Goal: Task Accomplishment & Management: Complete application form

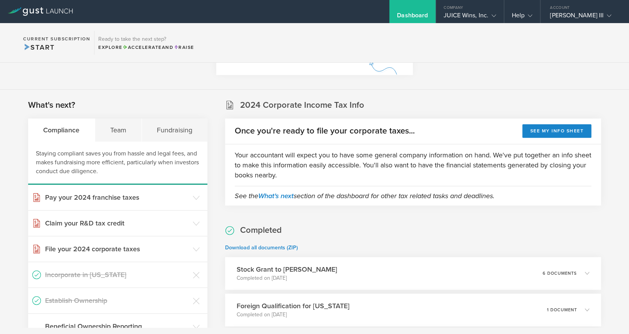
scroll to position [104, 0]
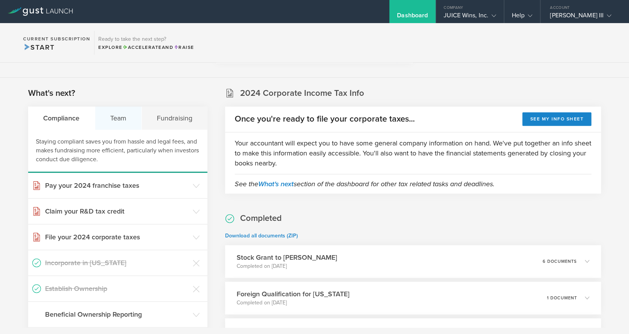
click at [115, 121] on div "Team" at bounding box center [118, 118] width 47 height 23
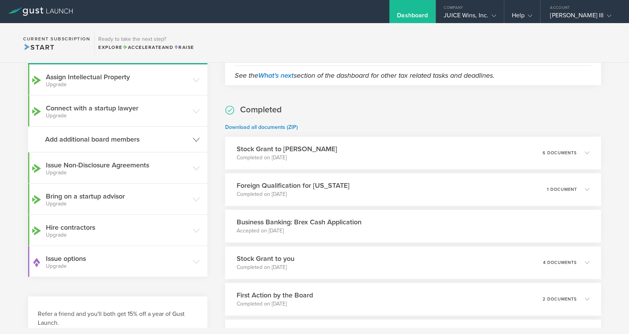
scroll to position [218, 0]
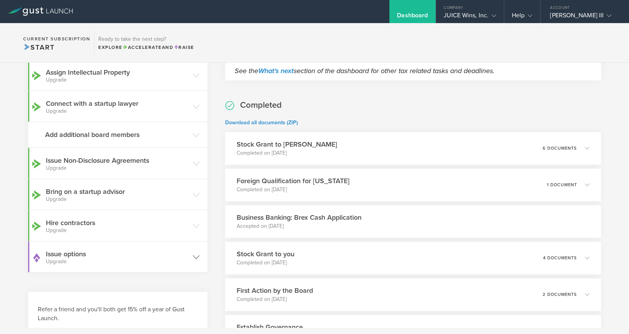
click at [183, 255] on h3 "Issue options Upgrade" at bounding box center [117, 256] width 143 height 15
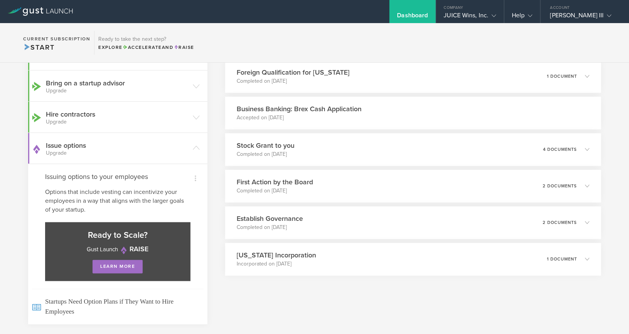
scroll to position [357, 0]
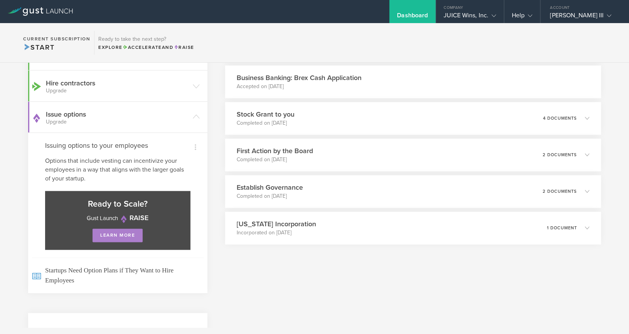
click at [124, 238] on link "learn more" at bounding box center [117, 235] width 50 height 13
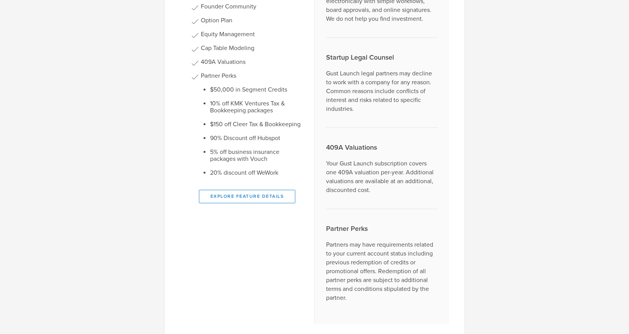
scroll to position [265, 0]
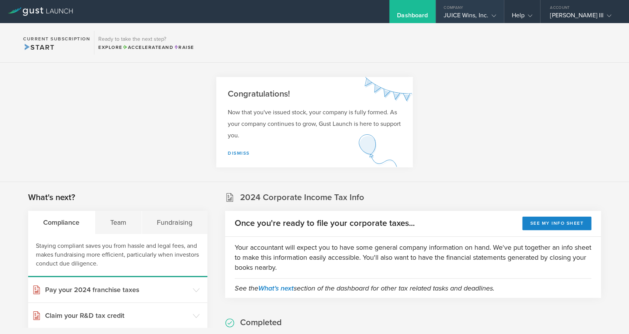
click at [483, 13] on div "JUICE Wins, Inc." at bounding box center [469, 18] width 52 height 12
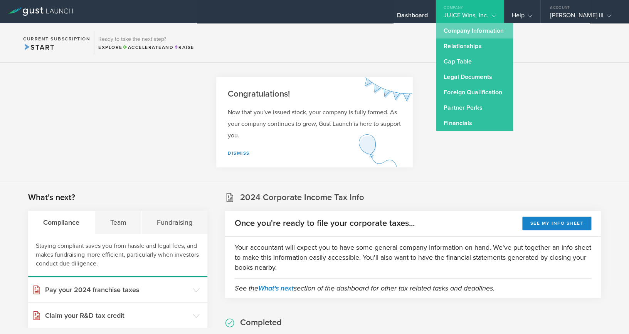
click at [475, 35] on link "Company Information" at bounding box center [474, 30] width 77 height 15
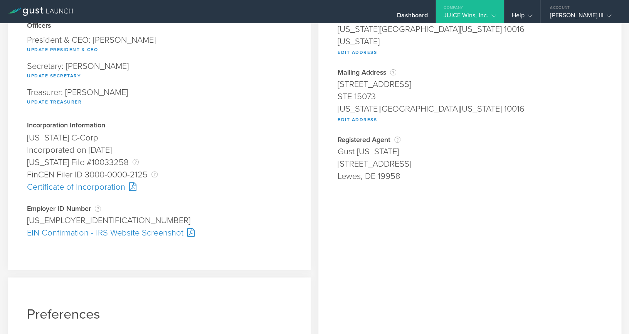
scroll to position [109, 0]
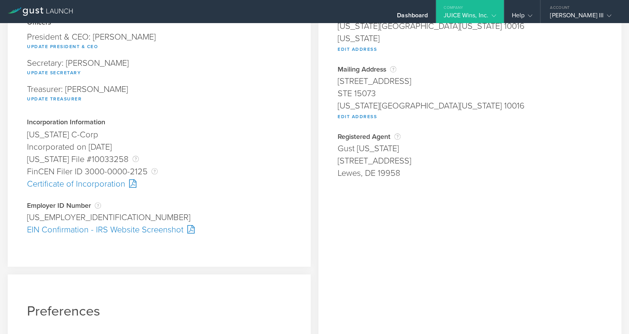
click at [53, 215] on div "[US_EMPLOYER_IDENTIFICATION_NUMBER]" at bounding box center [159, 217] width 264 height 12
click at [53, 215] on div "33-2350291" at bounding box center [159, 217] width 264 height 12
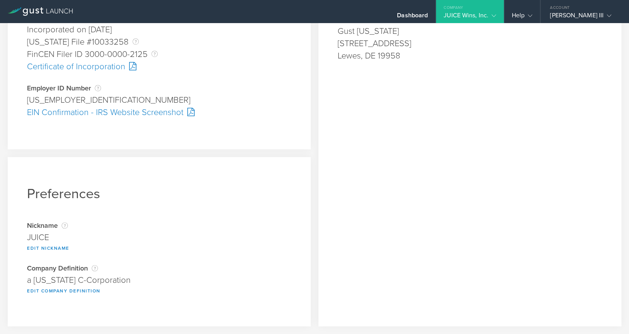
scroll to position [0, 0]
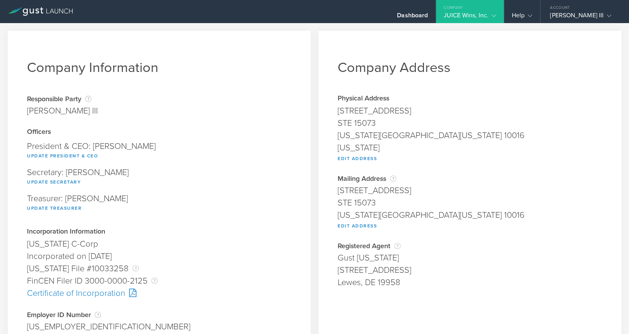
click at [494, 10] on div "Company" at bounding box center [470, 6] width 68 height 12
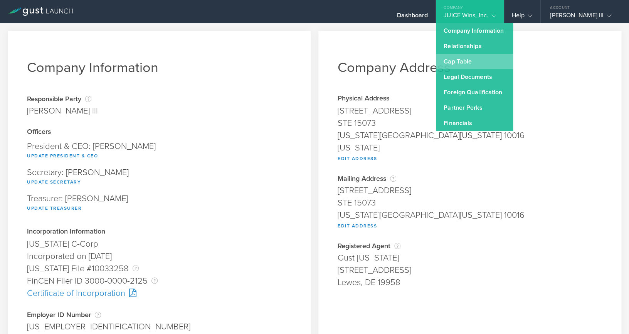
click at [459, 61] on link "Cap Table" at bounding box center [474, 61] width 77 height 15
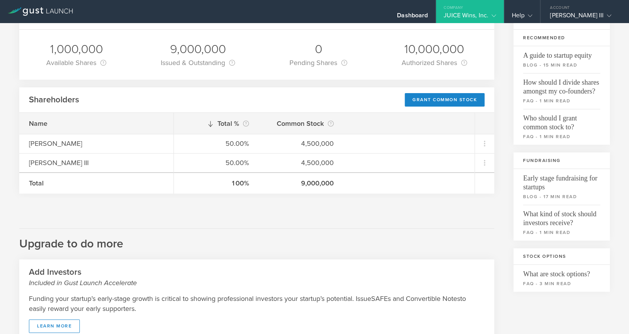
scroll to position [60, 0]
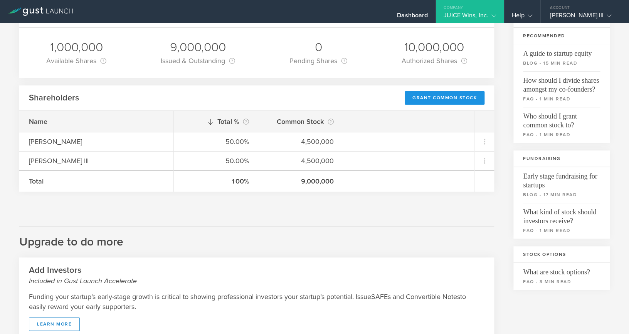
click at [449, 97] on div "Grant Common Stock" at bounding box center [444, 97] width 80 height 13
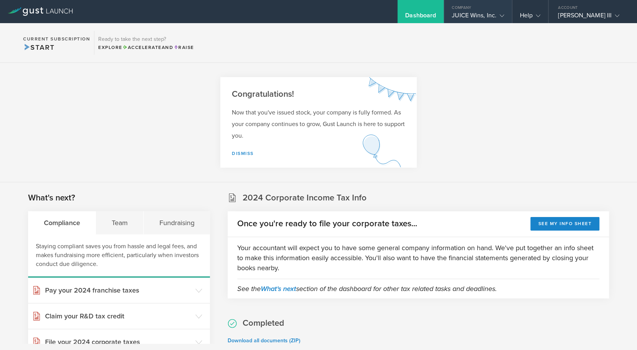
click at [478, 13] on div "JUICE Wins, Inc." at bounding box center [478, 18] width 52 height 12
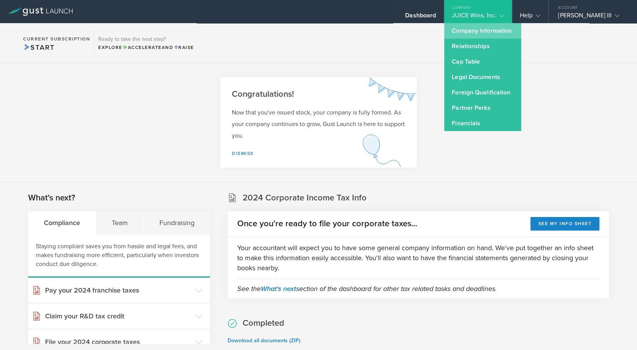
click at [480, 33] on link "Company Information" at bounding box center [482, 30] width 77 height 15
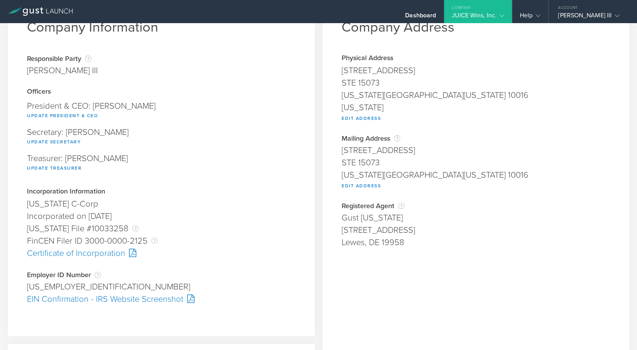
scroll to position [58, 0]
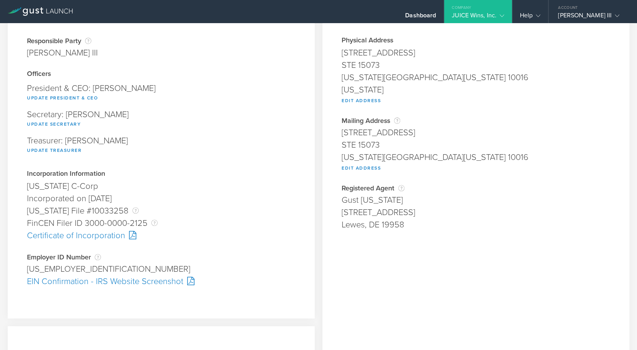
click at [112, 237] on div "Certificate of Incorporation" at bounding box center [161, 235] width 268 height 12
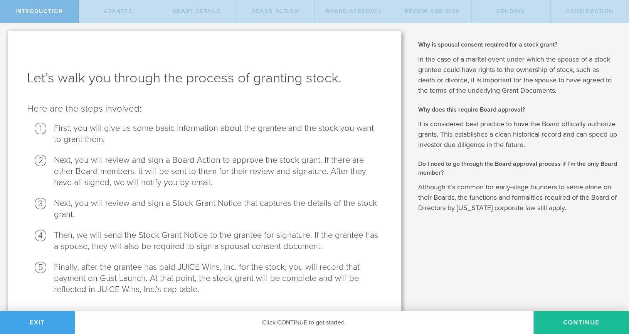
click at [40, 325] on button "Exit" at bounding box center [37, 322] width 75 height 23
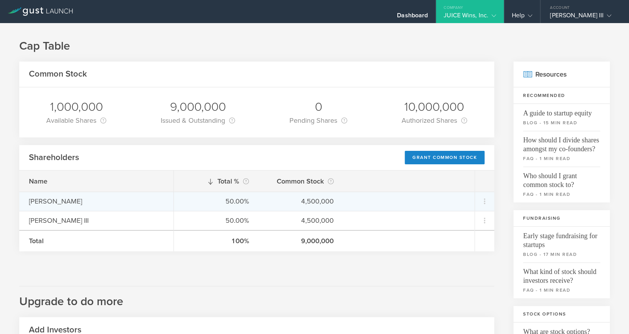
click at [47, 202] on div "[PERSON_NAME]" at bounding box center [96, 201] width 135 height 10
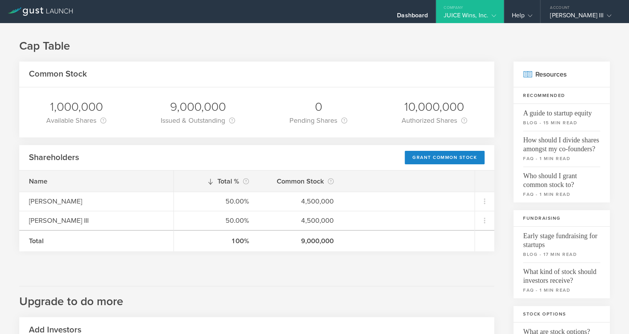
click at [495, 16] on icon at bounding box center [493, 15] width 5 height 5
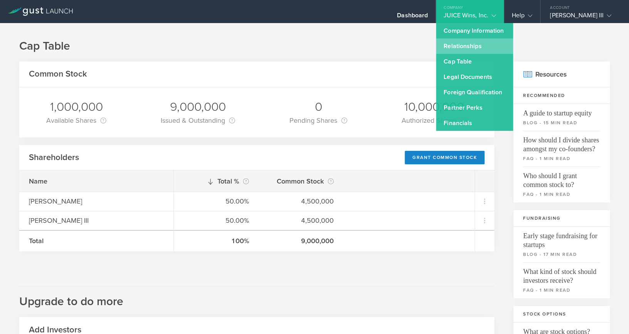
click at [477, 46] on link "Relationships" at bounding box center [474, 46] width 77 height 15
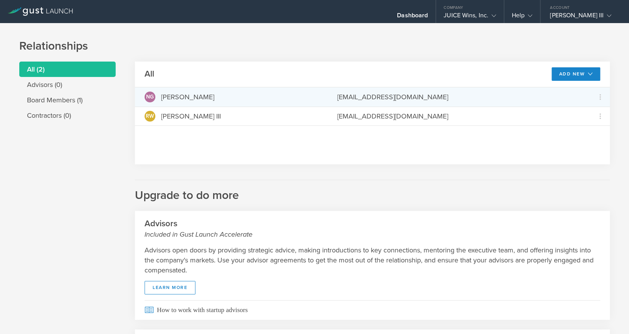
click at [477, 100] on div "gulikh@gmail.com" at bounding box center [458, 97] width 243 height 10
click at [366, 99] on div "[EMAIL_ADDRESS][DOMAIN_NAME]" at bounding box center [458, 97] width 243 height 10
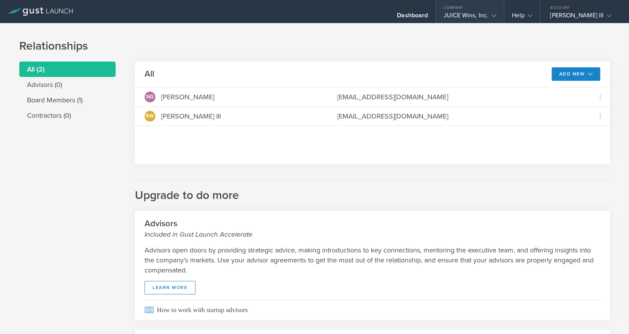
click at [491, 17] on gust-icon at bounding box center [492, 16] width 8 height 8
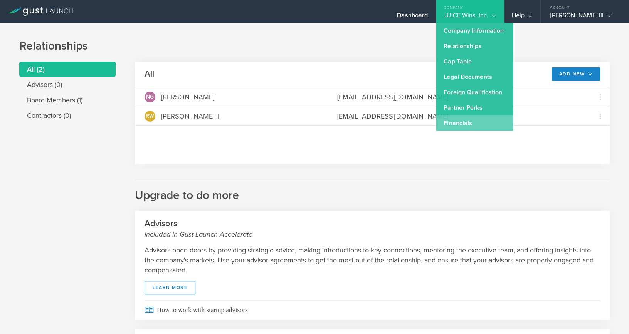
click at [471, 126] on link "Financials" at bounding box center [474, 123] width 77 height 15
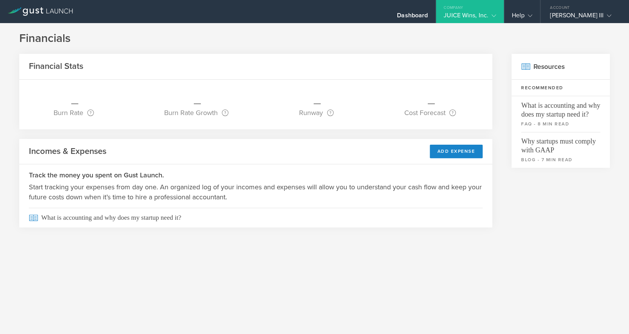
click at [488, 14] on gust-icon at bounding box center [492, 16] width 8 height 8
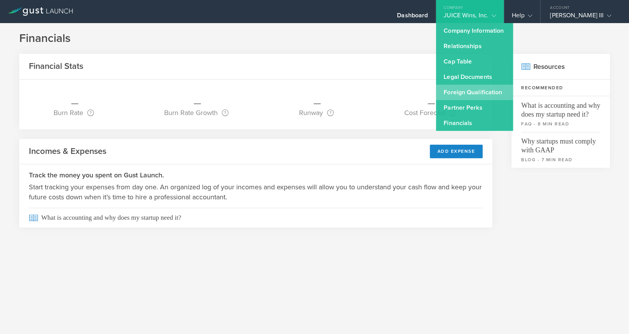
click at [471, 92] on link "Foreign Qualification" at bounding box center [474, 92] width 77 height 15
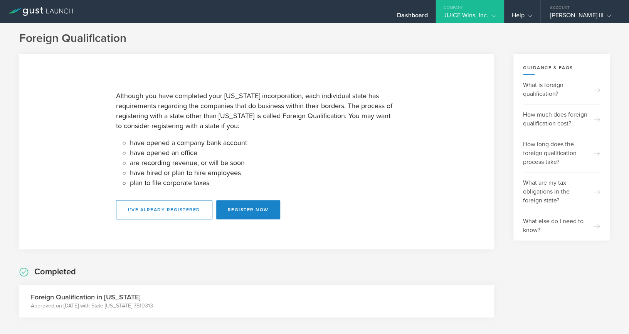
click at [490, 13] on gust-icon at bounding box center [492, 16] width 8 height 8
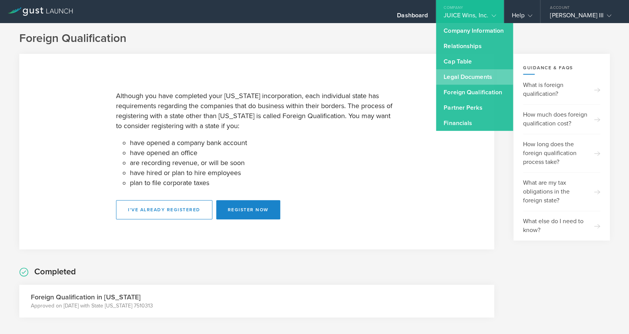
click at [477, 81] on link "Legal Documents" at bounding box center [474, 76] width 77 height 15
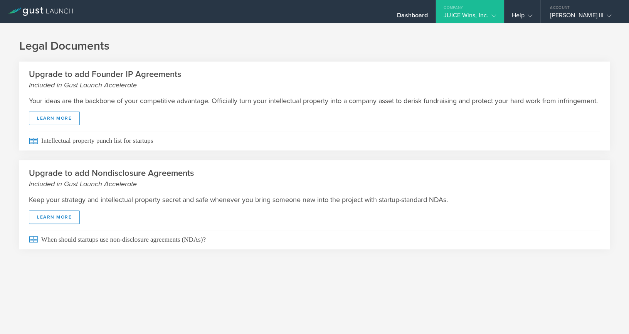
click at [487, 15] on div "JUICE Wins, Inc." at bounding box center [469, 18] width 52 height 12
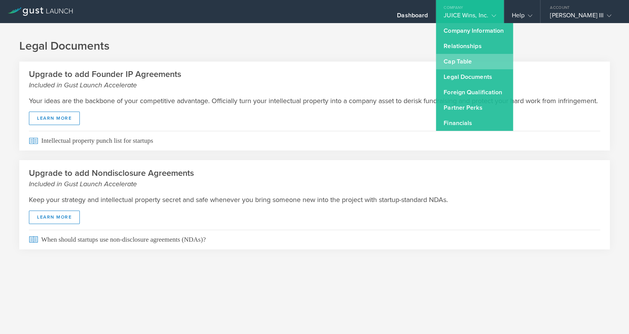
click at [478, 64] on link "Cap Table" at bounding box center [474, 61] width 77 height 15
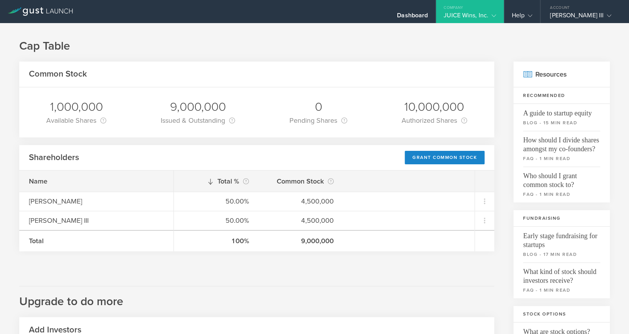
click at [480, 14] on div "JUICE Wins, Inc." at bounding box center [469, 18] width 52 height 12
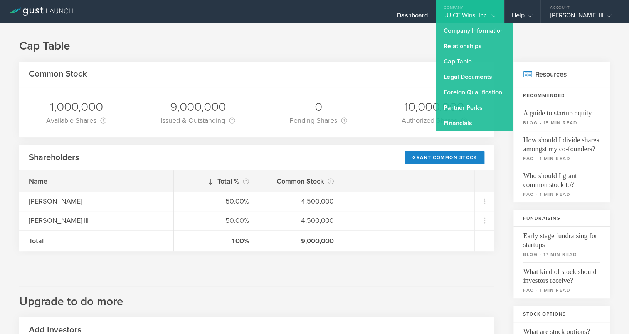
click at [381, 59] on div "Cap Table Common Stock 1,000,000 Available Shares This is the number of shares …" at bounding box center [314, 286] width 629 height 527
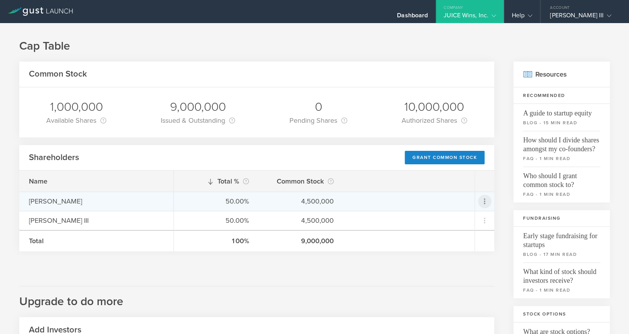
click at [482, 200] on icon at bounding box center [484, 201] width 9 height 9
click at [420, 277] on md-backdrop at bounding box center [314, 167] width 629 height 334
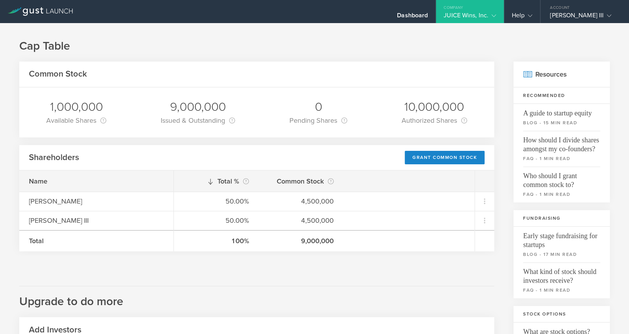
click at [489, 10] on div "Company" at bounding box center [470, 6] width 68 height 12
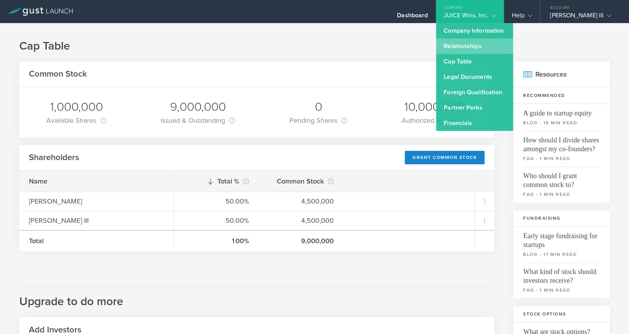
click at [473, 47] on link "Relationships" at bounding box center [474, 46] width 77 height 15
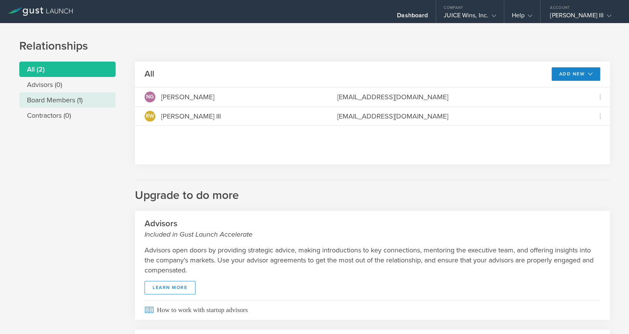
click at [65, 99] on li "Board Members (1)" at bounding box center [67, 99] width 96 height 15
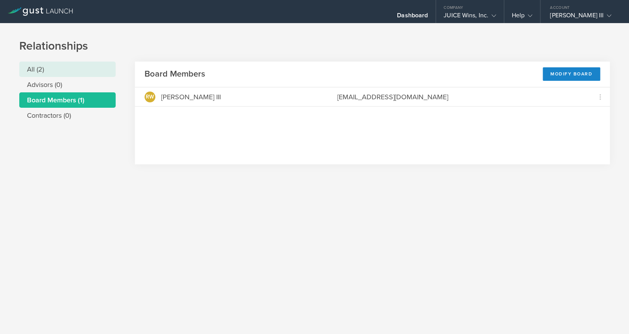
click at [55, 72] on li "All (2)" at bounding box center [67, 69] width 96 height 15
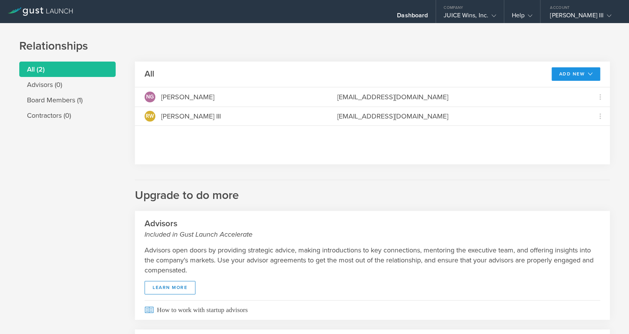
click at [594, 74] on button "Add New" at bounding box center [575, 73] width 49 height 13
click at [564, 87] on li "Modify board" at bounding box center [574, 91] width 45 height 15
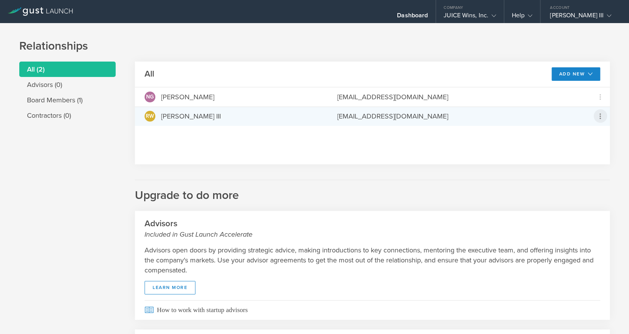
click at [599, 117] on icon at bounding box center [599, 116] width 9 height 9
click at [596, 98] on md-backdrop at bounding box center [314, 167] width 629 height 334
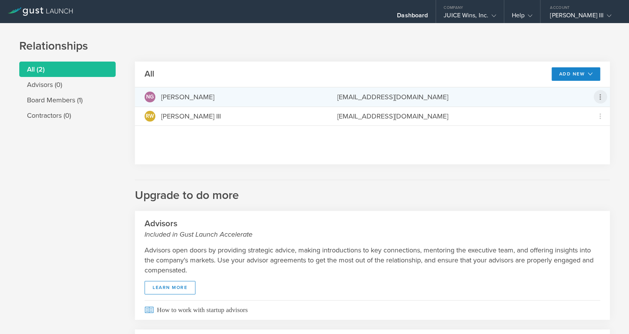
click at [600, 98] on icon at bounding box center [599, 96] width 9 height 9
click at [45, 86] on md-backdrop at bounding box center [314, 167] width 629 height 334
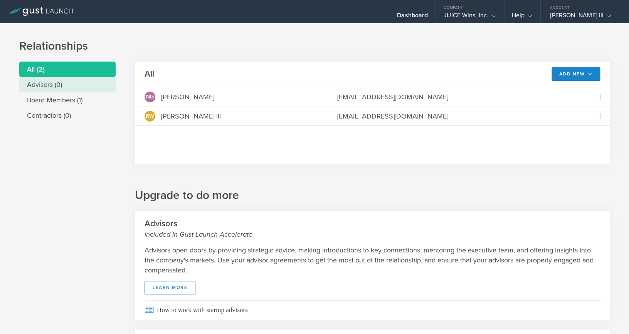
click at [41, 86] on li "Advisors (0)" at bounding box center [67, 84] width 96 height 15
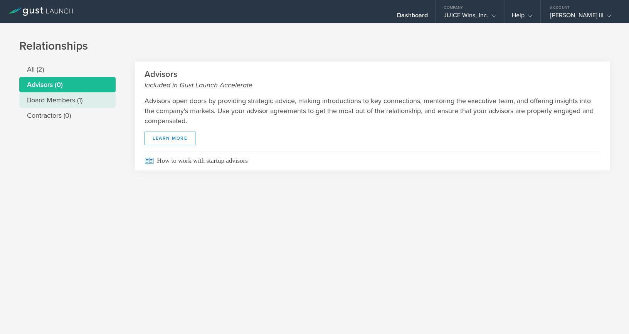
click at [45, 99] on li "Board Members (1)" at bounding box center [67, 99] width 96 height 15
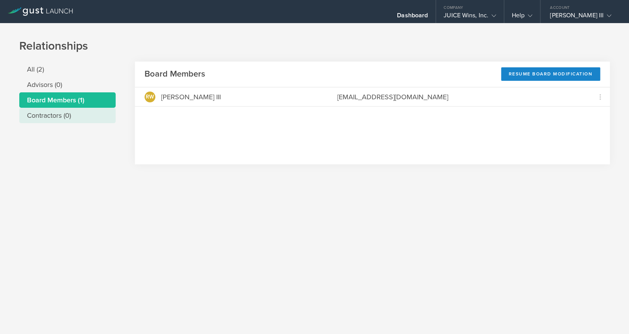
click at [49, 115] on li "Contractors (0)" at bounding box center [67, 115] width 96 height 15
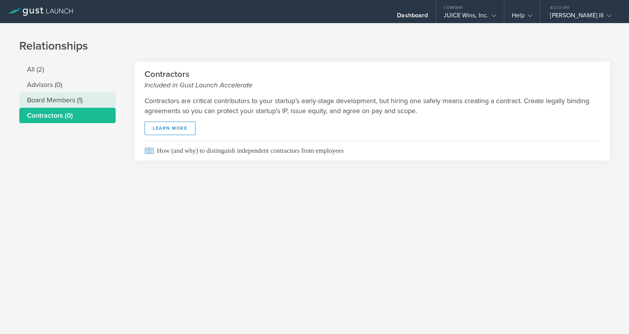
click at [48, 102] on li "Board Members (1)" at bounding box center [67, 99] width 96 height 15
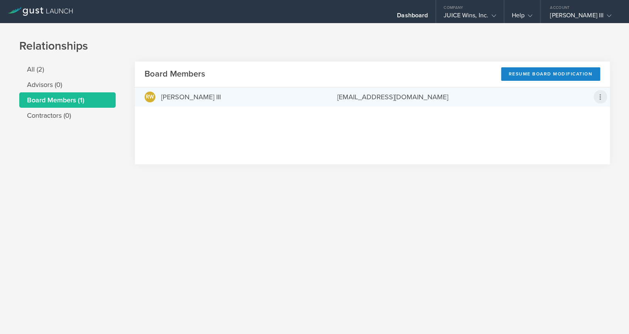
click at [603, 100] on icon at bounding box center [599, 96] width 9 height 9
click at [512, 153] on md-backdrop at bounding box center [314, 167] width 629 height 334
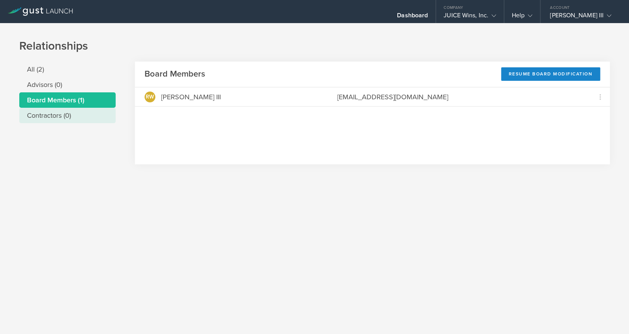
click at [70, 114] on li "Contractors (0)" at bounding box center [67, 115] width 96 height 15
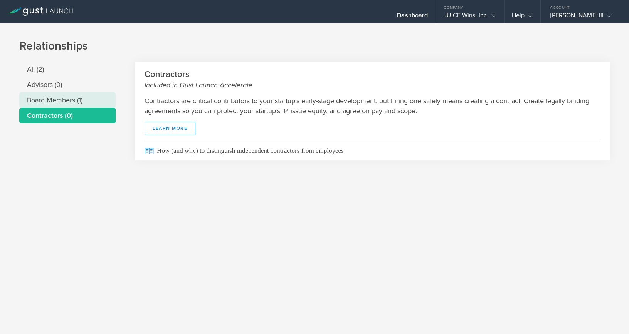
click at [59, 97] on li "Board Members (1)" at bounding box center [67, 99] width 96 height 15
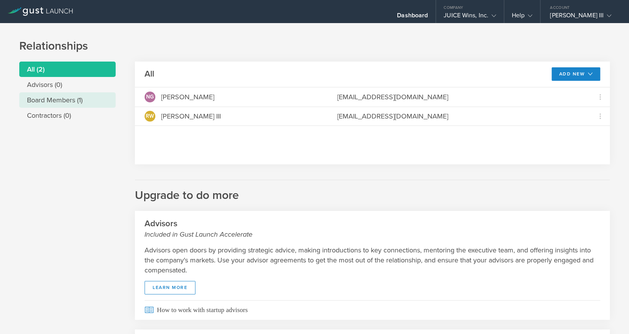
click at [67, 101] on li "Board Members (1)" at bounding box center [67, 99] width 96 height 15
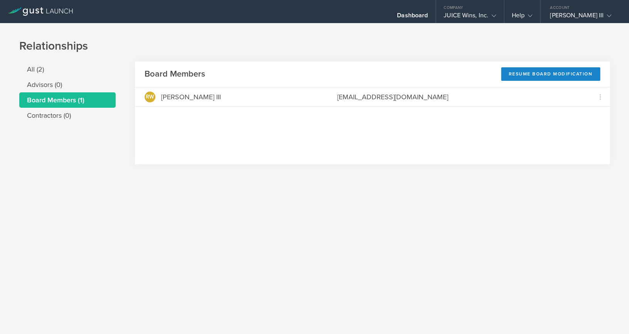
click at [529, 84] on header "Board Members Resume Board Modification" at bounding box center [372, 75] width 475 height 26
click at [529, 74] on div "Resume Board Modification" at bounding box center [550, 73] width 99 height 13
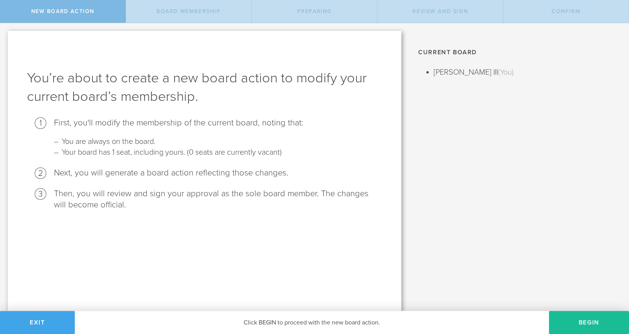
click at [24, 320] on button "Exit" at bounding box center [37, 322] width 75 height 23
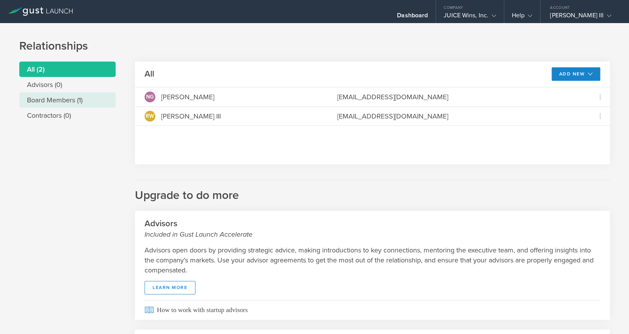
click at [49, 103] on li "Board Members (1)" at bounding box center [67, 99] width 96 height 15
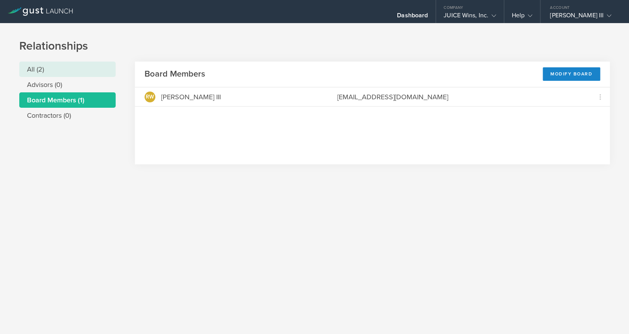
click at [50, 68] on li "All (2)" at bounding box center [67, 69] width 96 height 15
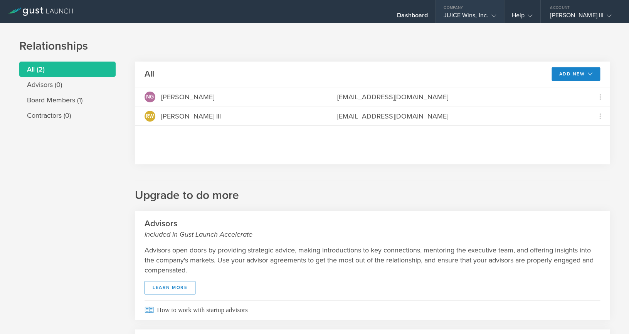
click at [478, 17] on div "JUICE Wins, Inc." at bounding box center [469, 18] width 52 height 12
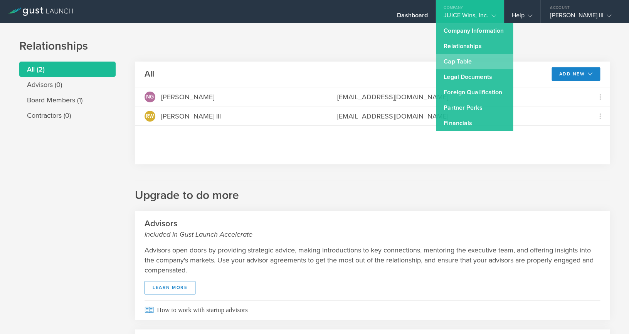
click at [468, 61] on link "Cap Table" at bounding box center [474, 61] width 77 height 15
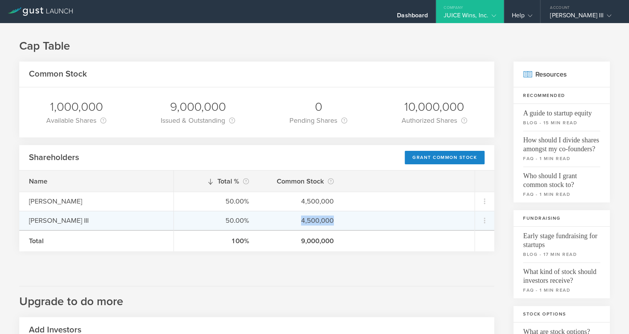
drag, startPoint x: 302, startPoint y: 223, endPoint x: 348, endPoint y: 223, distance: 45.5
click at [348, 223] on div "50.00% 4,500,000" at bounding box center [324, 220] width 300 height 19
copy div "4,500,000"
click at [482, 217] on icon at bounding box center [484, 220] width 9 height 9
click at [369, 277] on md-backdrop at bounding box center [314, 167] width 629 height 334
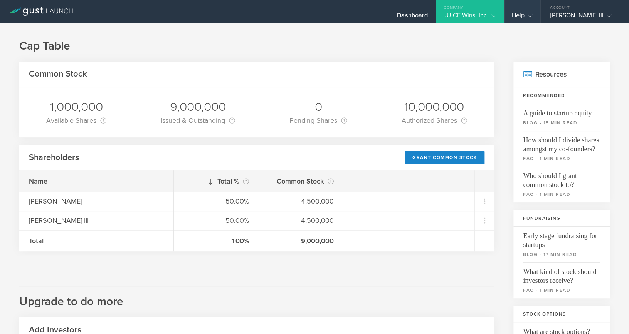
click at [505, 17] on div "Help" at bounding box center [522, 11] width 36 height 23
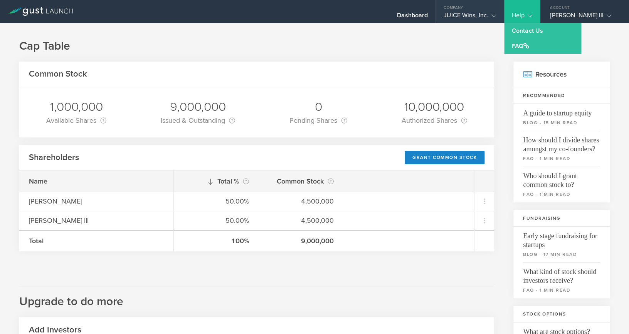
click at [490, 12] on gust-icon at bounding box center [492, 16] width 8 height 8
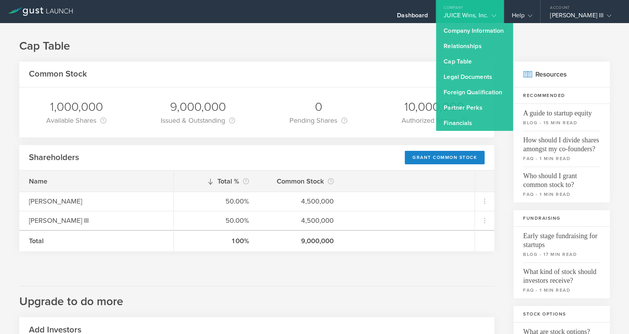
click at [337, 38] on div "Cap Table Common Stock 1,000,000 Available Shares This is the number of shares …" at bounding box center [314, 286] width 629 height 527
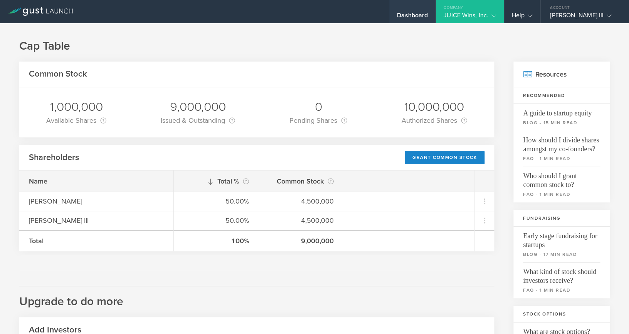
click at [404, 17] on div "Dashboard" at bounding box center [412, 18] width 31 height 12
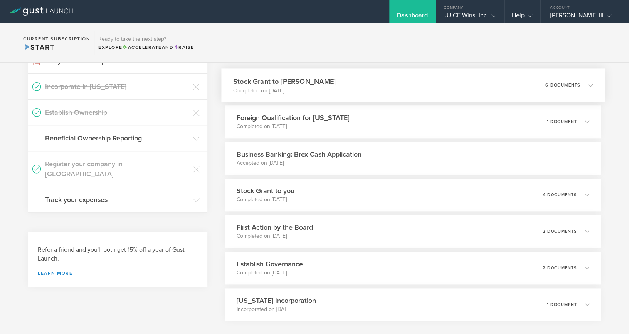
scroll to position [322, 0]
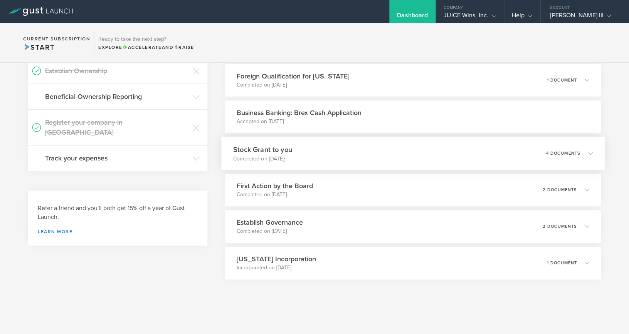
click at [292, 150] on h3 "Stock Grant to you" at bounding box center [262, 149] width 59 height 10
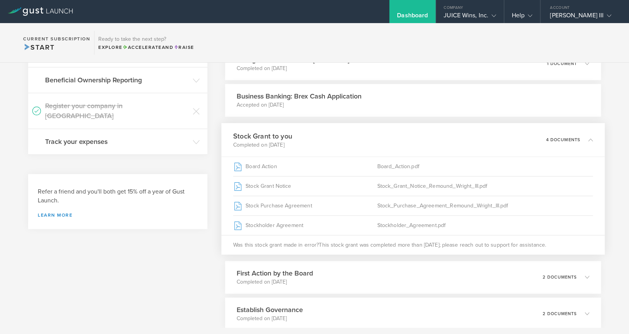
scroll to position [343, 0]
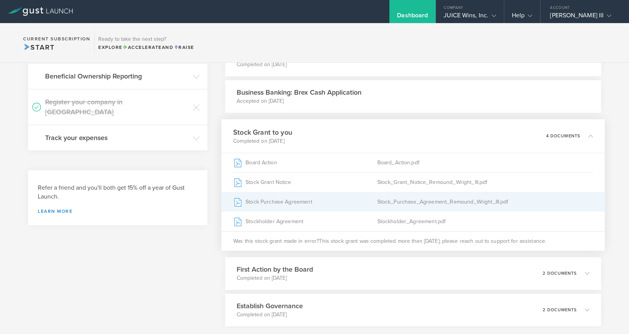
click at [305, 199] on div "Stock Purchase Agreement" at bounding box center [305, 201] width 144 height 19
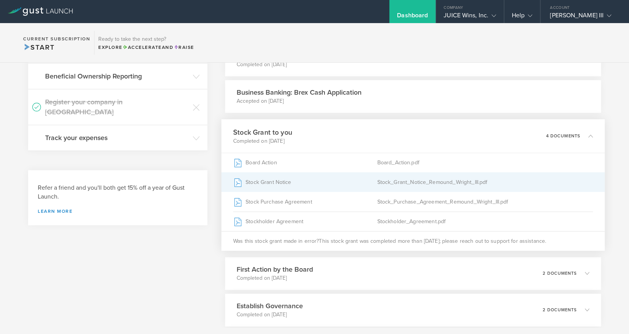
click at [399, 184] on div "Stock_Grant_Notice_Remound_Wright_III.pdf" at bounding box center [485, 182] width 216 height 19
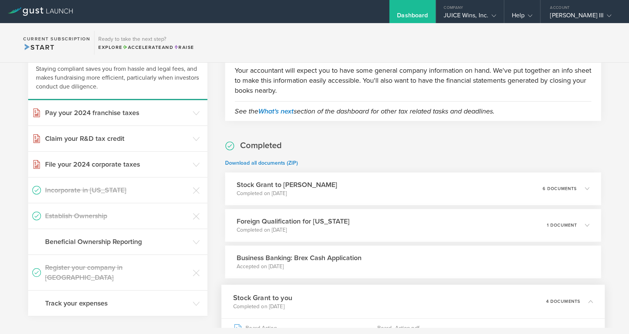
scroll to position [181, 0]
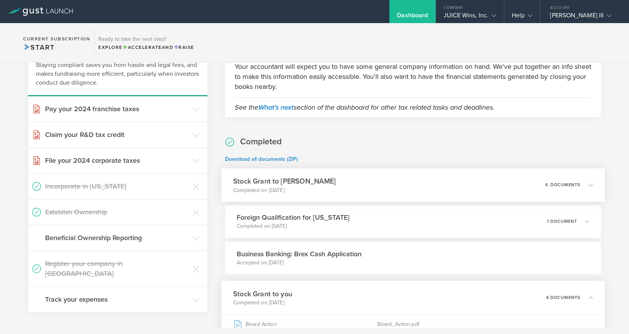
click at [356, 187] on div "Stock Grant to Nick Gu Completed on Feb 17, 2025 6 documents" at bounding box center [412, 185] width 383 height 34
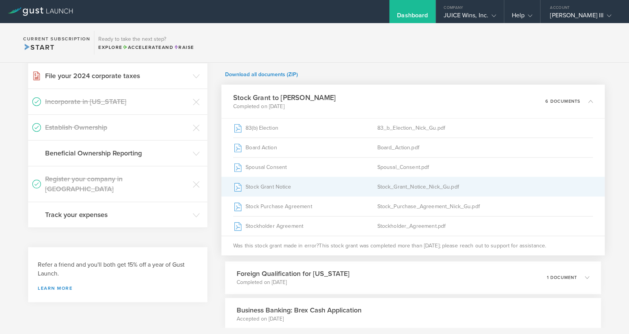
scroll to position [279, 0]
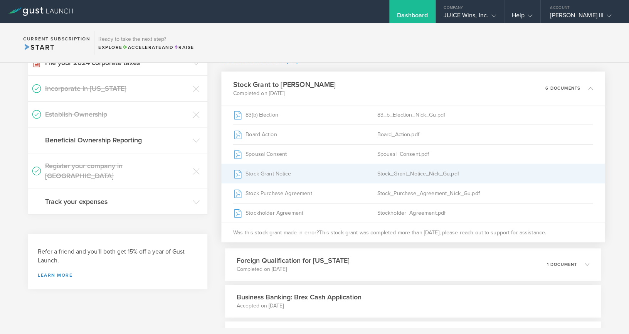
click at [409, 175] on div "Stock_Grant_Notice_Nick_Gu.pdf" at bounding box center [485, 173] width 216 height 19
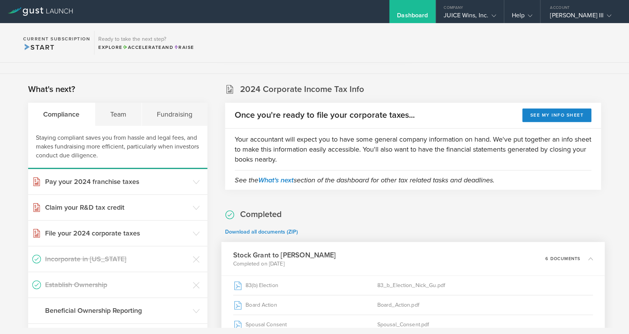
scroll to position [0, 0]
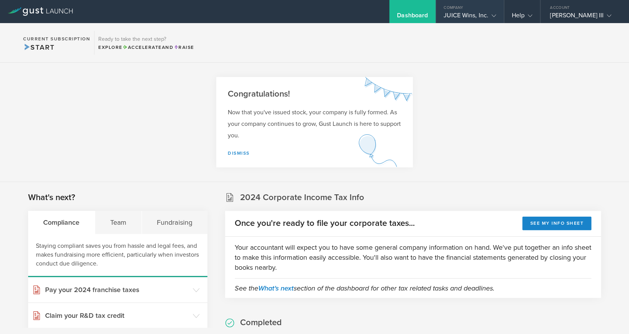
click at [478, 21] on div "JUICE Wins, Inc." at bounding box center [469, 18] width 52 height 12
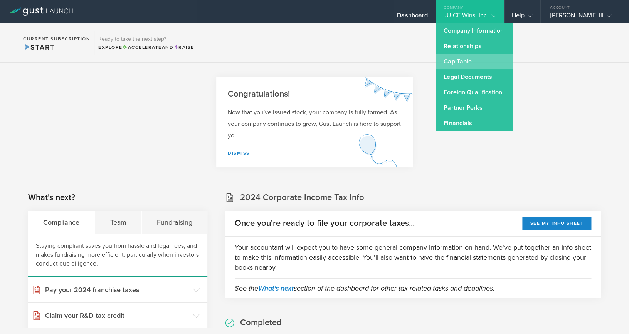
click at [469, 60] on link "Cap Table" at bounding box center [474, 61] width 77 height 15
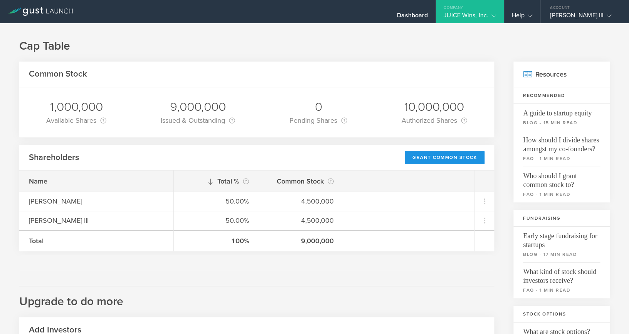
click at [445, 161] on div "Grant Common Stock" at bounding box center [444, 157] width 80 height 13
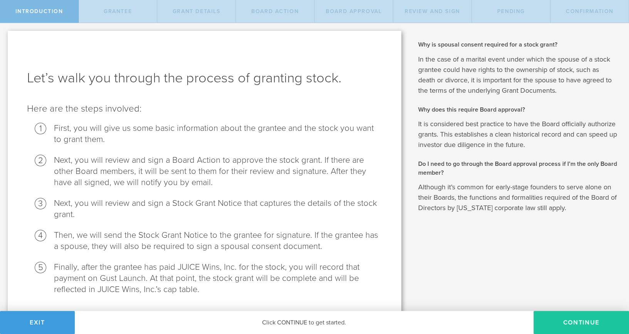
click at [575, 331] on button "Continue" at bounding box center [581, 322] width 96 height 23
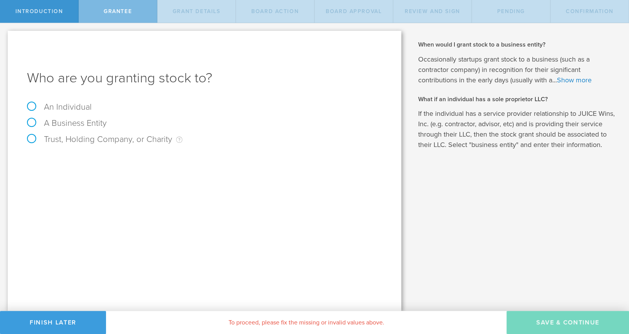
click at [82, 110] on label "An Individual" at bounding box center [59, 107] width 65 height 10
click at [5, 35] on input "An Individual" at bounding box center [2, 29] width 5 height 12
radio input "true"
click at [111, 167] on div "Name The first and last name of the person that you are granting stock to." at bounding box center [204, 159] width 355 height 16
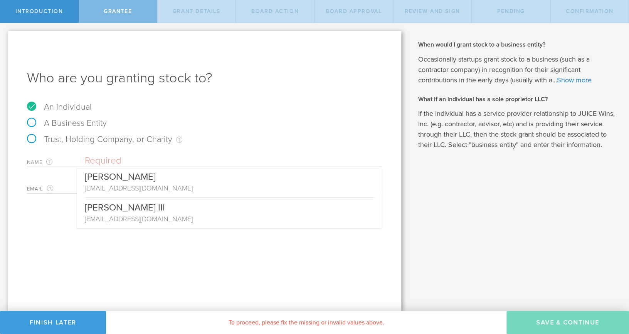
click at [111, 163] on input "text" at bounding box center [233, 161] width 297 height 12
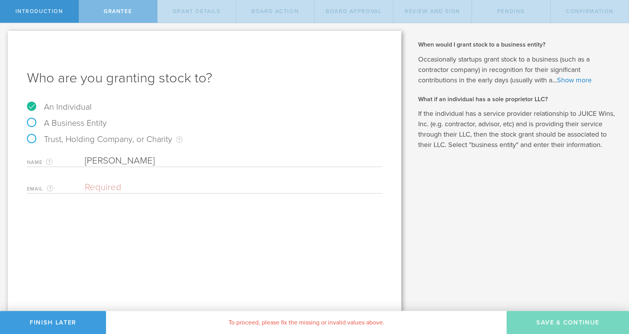
type input "[PERSON_NAME]"
click at [104, 189] on input "email" at bounding box center [231, 188] width 293 height 12
click at [575, 83] on link "Show more" at bounding box center [574, 80] width 35 height 8
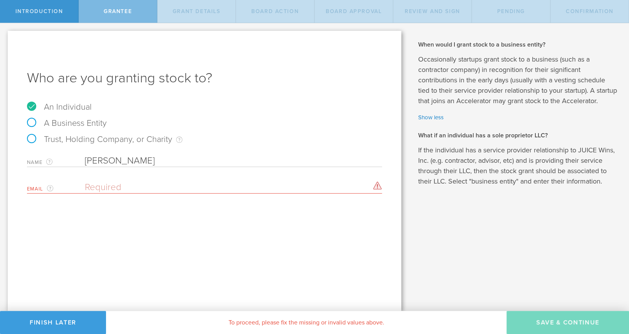
click at [114, 186] on input "email" at bounding box center [231, 188] width 293 height 12
click at [105, 185] on input "email" at bounding box center [231, 188] width 293 height 12
type input "m"
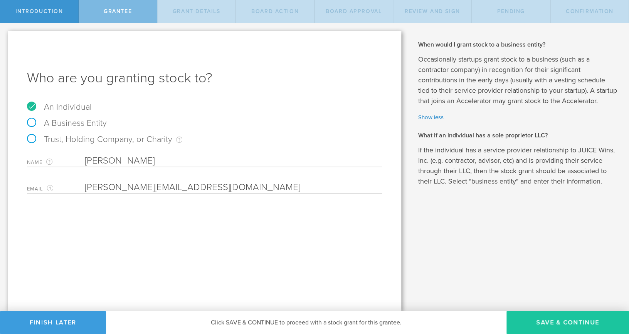
type input "[PERSON_NAME][EMAIL_ADDRESS][DOMAIN_NAME]"
click at [570, 332] on button "Save & Continue" at bounding box center [567, 322] width 122 height 23
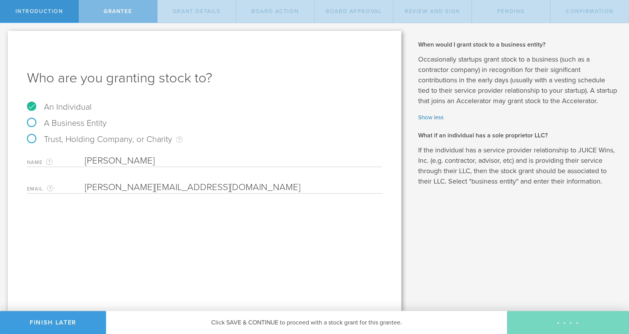
type input "48"
type input "12"
select select "none"
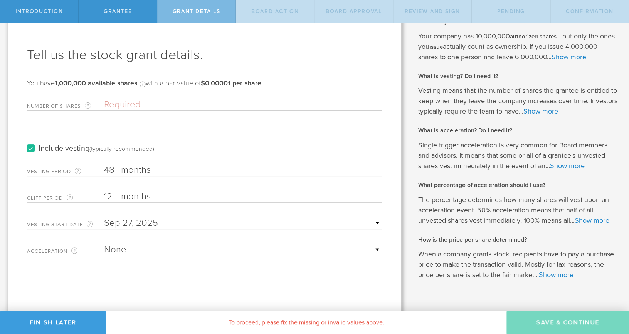
scroll to position [38, 0]
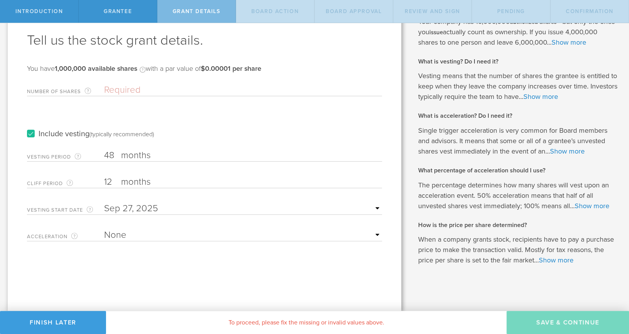
click at [117, 89] on input "Number of Shares The total amount of stock the company is granting to this reci…" at bounding box center [243, 90] width 278 height 12
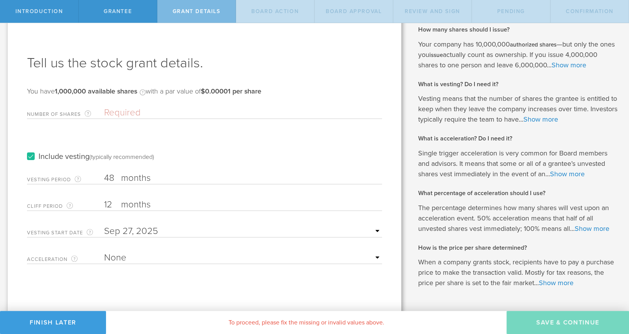
scroll to position [7, 0]
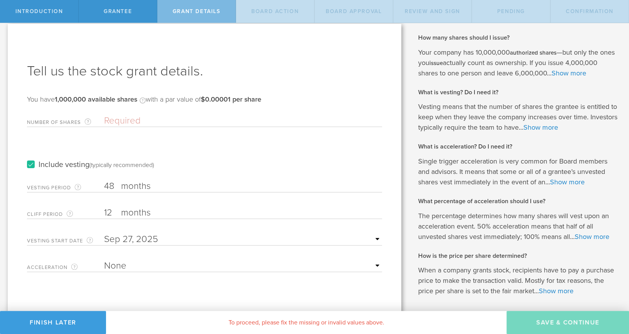
click at [143, 124] on input "Number of Shares The total amount of stock the company is granting to this reci…" at bounding box center [243, 121] width 278 height 12
paste input "250,000"
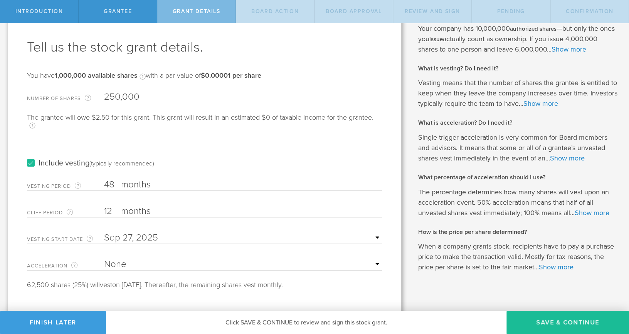
scroll to position [38, 0]
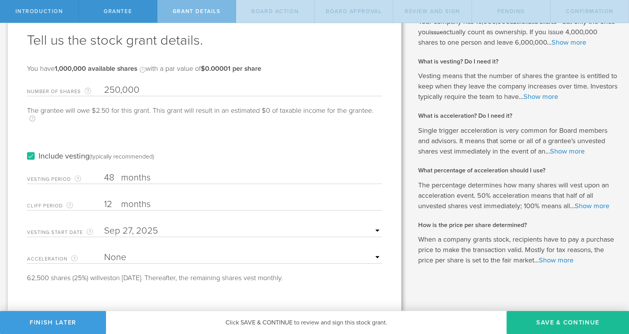
type input "250,000"
click at [376, 226] on input "text" at bounding box center [243, 231] width 278 height 12
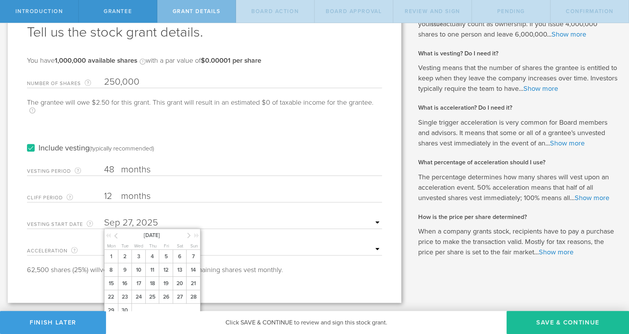
click at [109, 233] on icon at bounding box center [108, 235] width 5 height 5
click at [189, 231] on icon at bounding box center [188, 236] width 3 height 10
click at [126, 252] on span "1" at bounding box center [125, 256] width 14 height 13
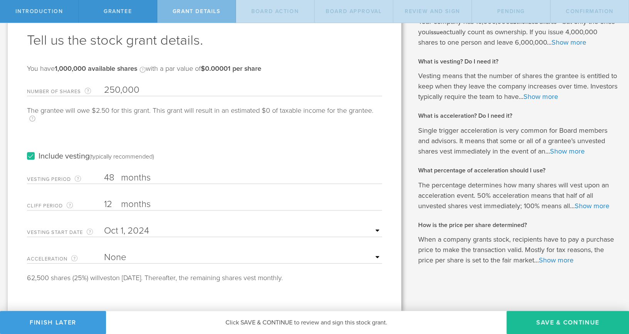
select select "double"
click option "Double Trigger" at bounding box center [0, 0] width 0 height 0
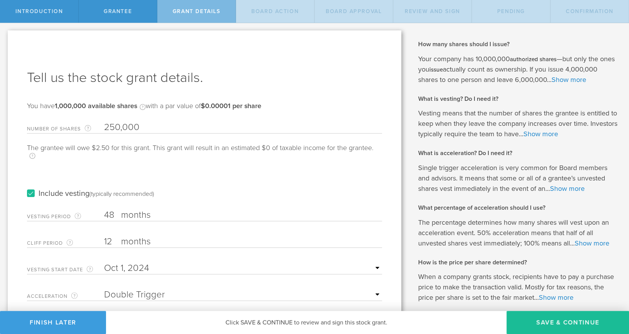
scroll to position [0, 0]
